Goal: Information Seeking & Learning: Learn about a topic

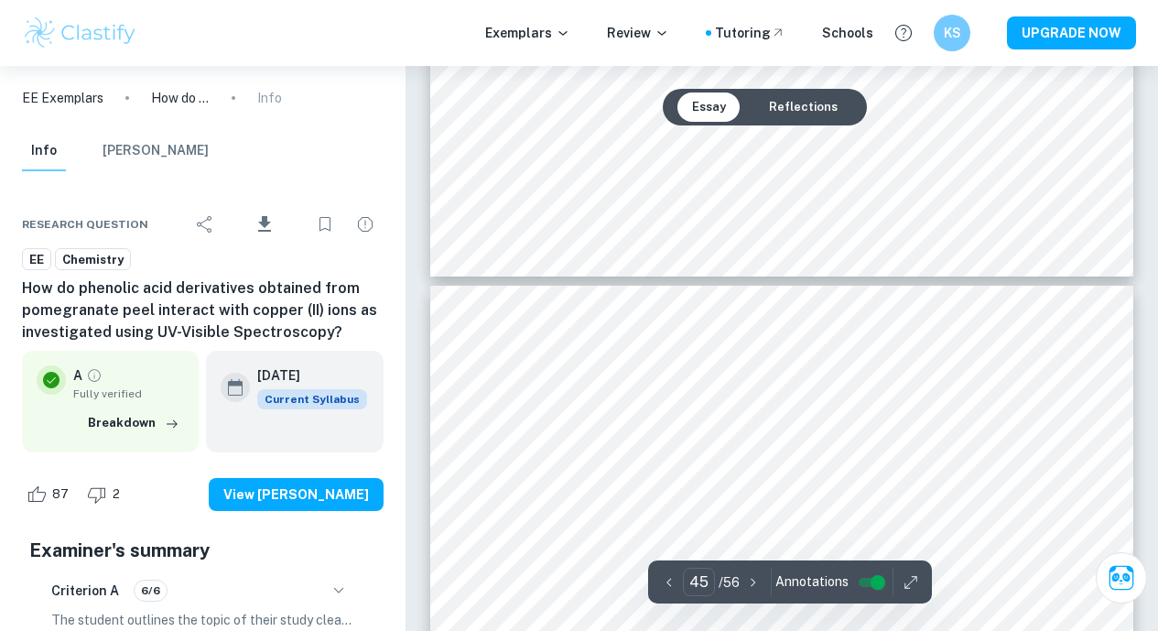
scroll to position [44828, 0]
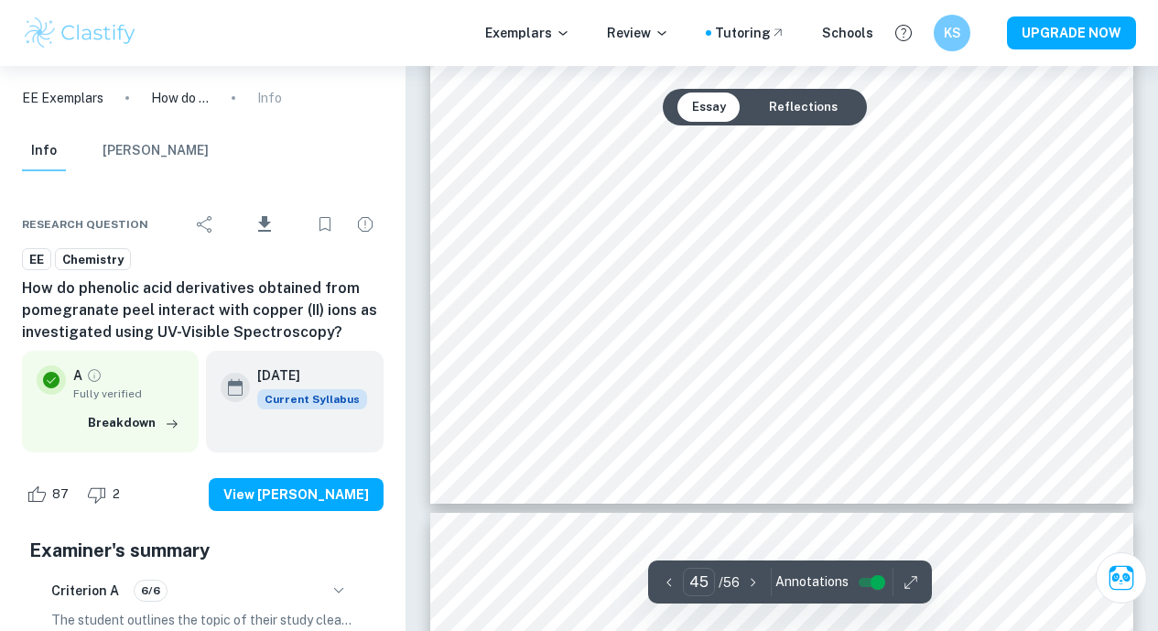
type input "46"
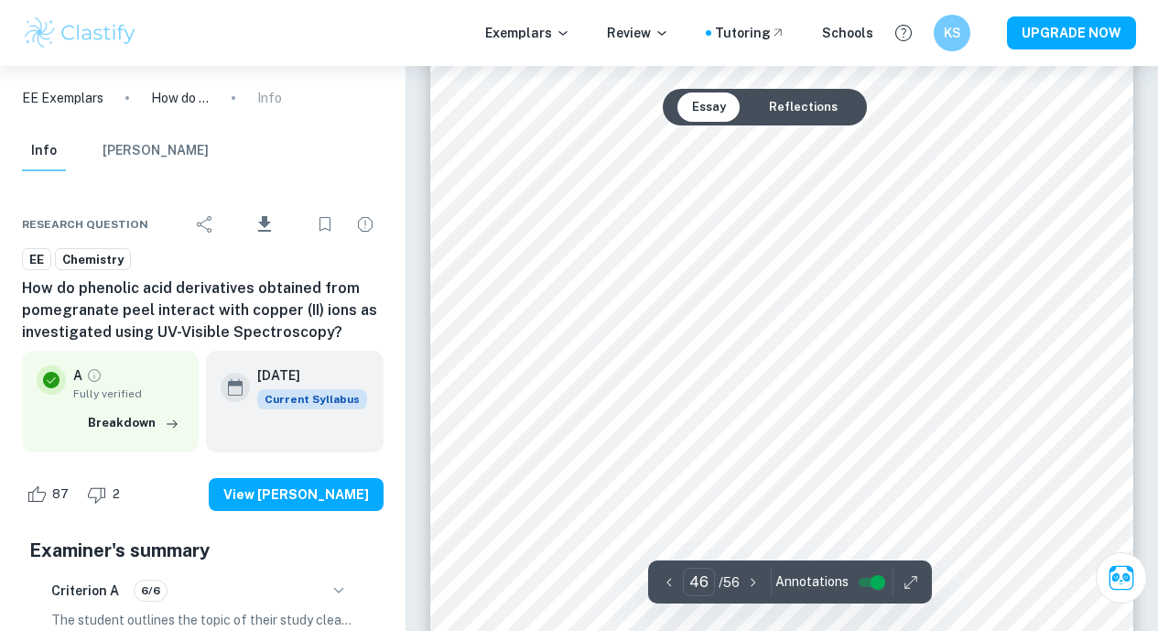
scroll to position [45598, 0]
